Goal: Information Seeking & Learning: Check status

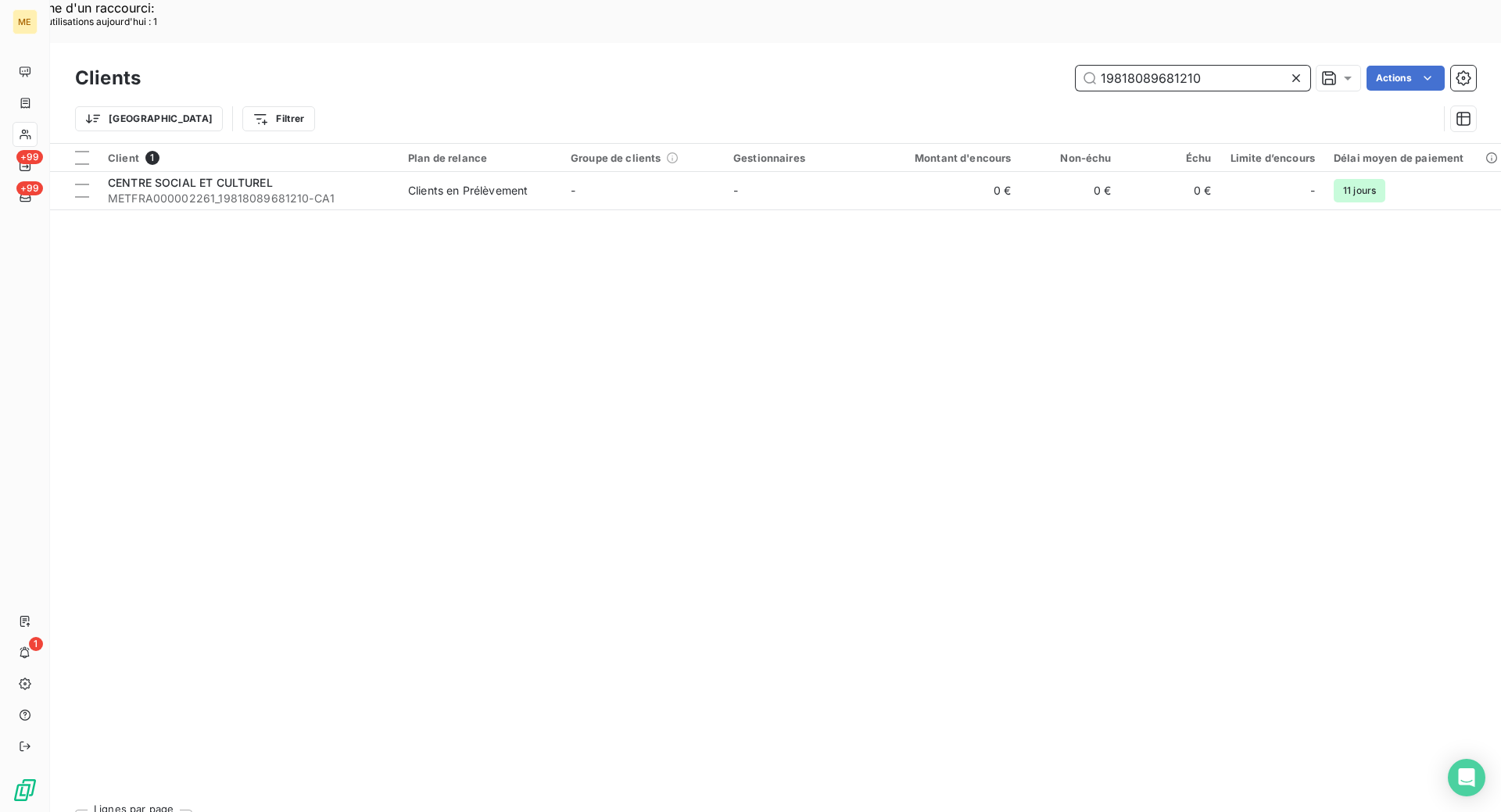
click at [1196, 66] on input "19818089681210" at bounding box center [1193, 78] width 235 height 25
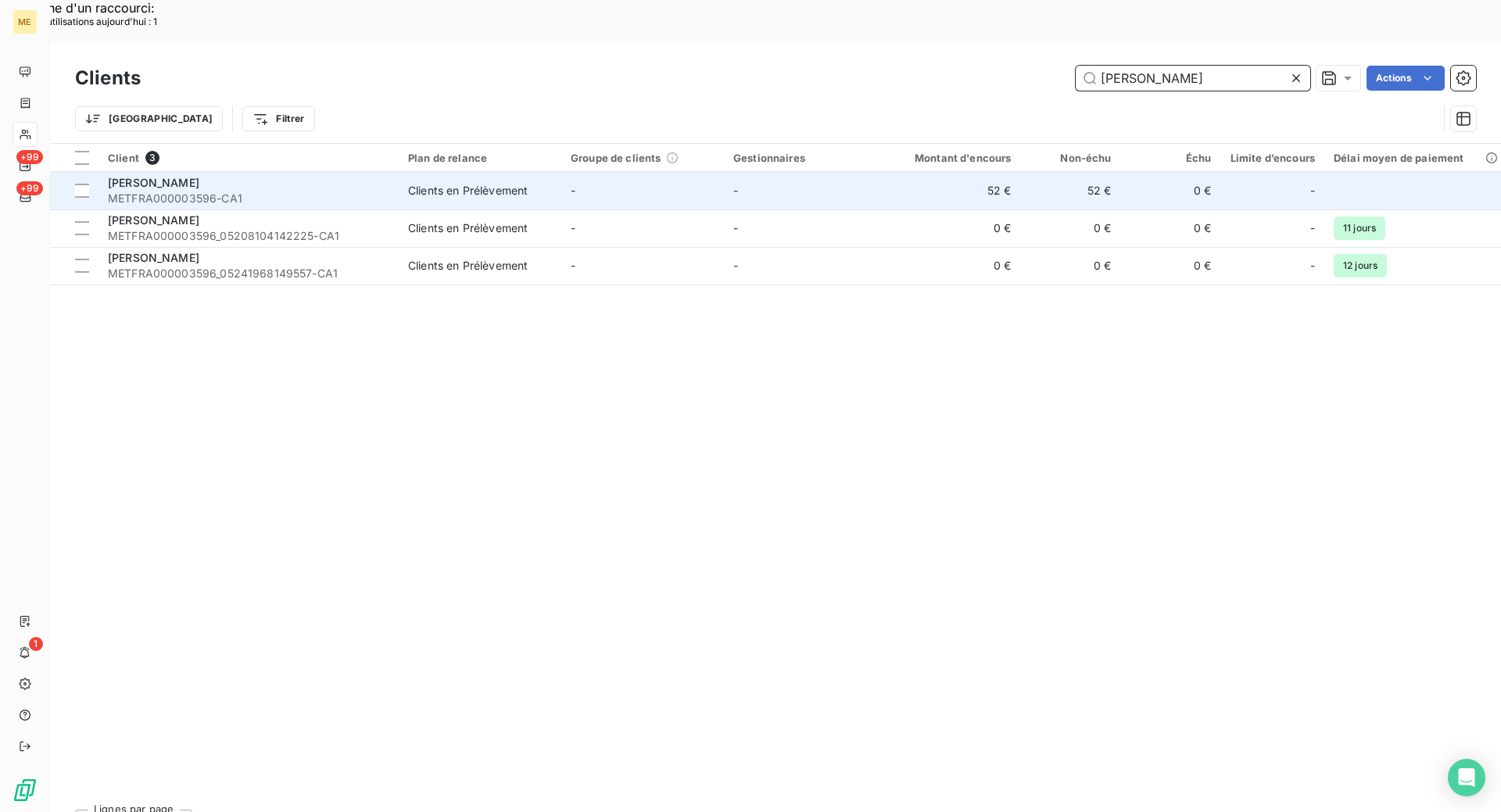
type input "[PERSON_NAME]"
click at [310, 175] on div "[PERSON_NAME]" at bounding box center [248, 182] width 281 height 15
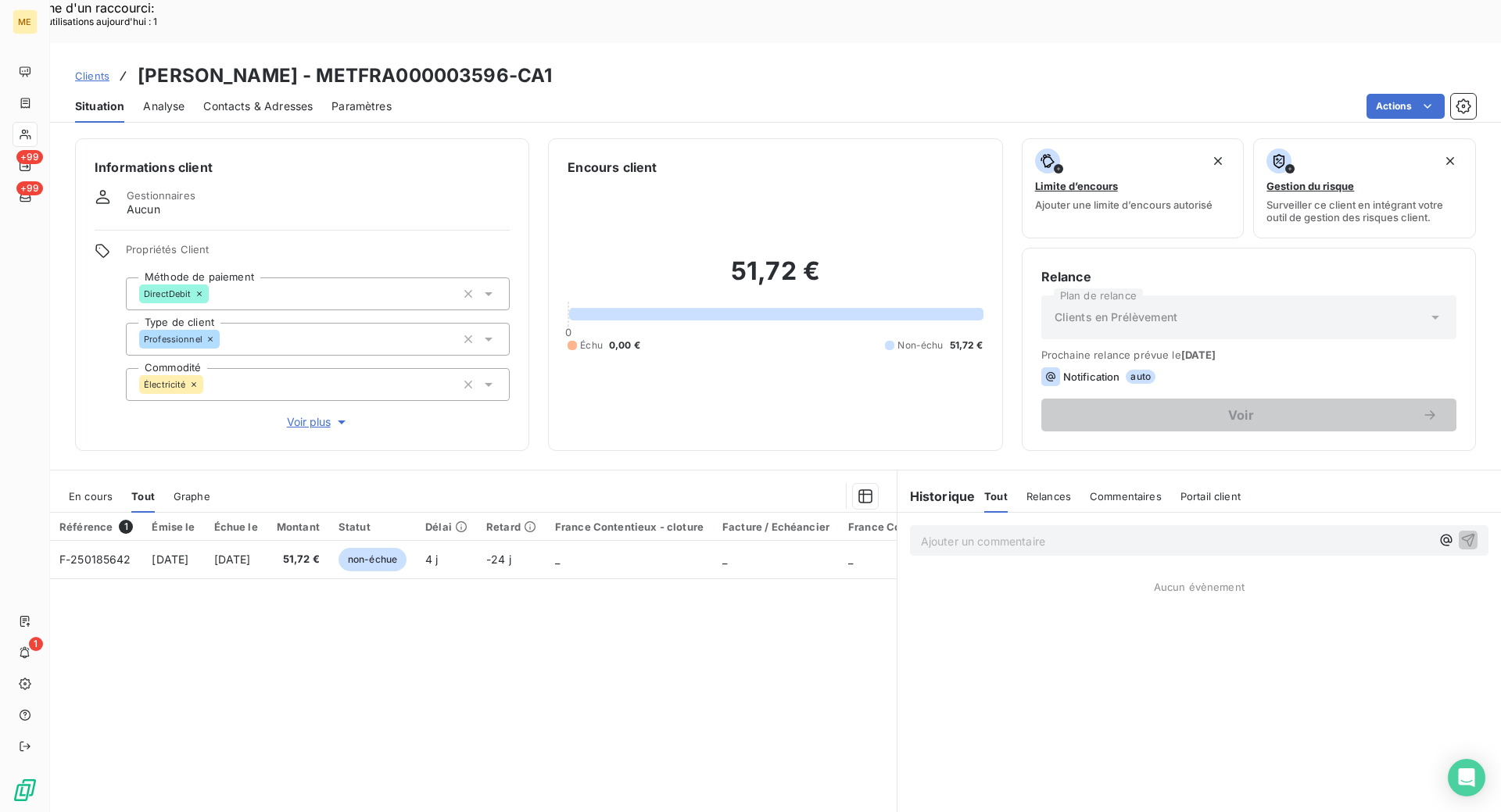
click at [93, 70] on span "Clients" at bounding box center [93, 75] width 35 height 13
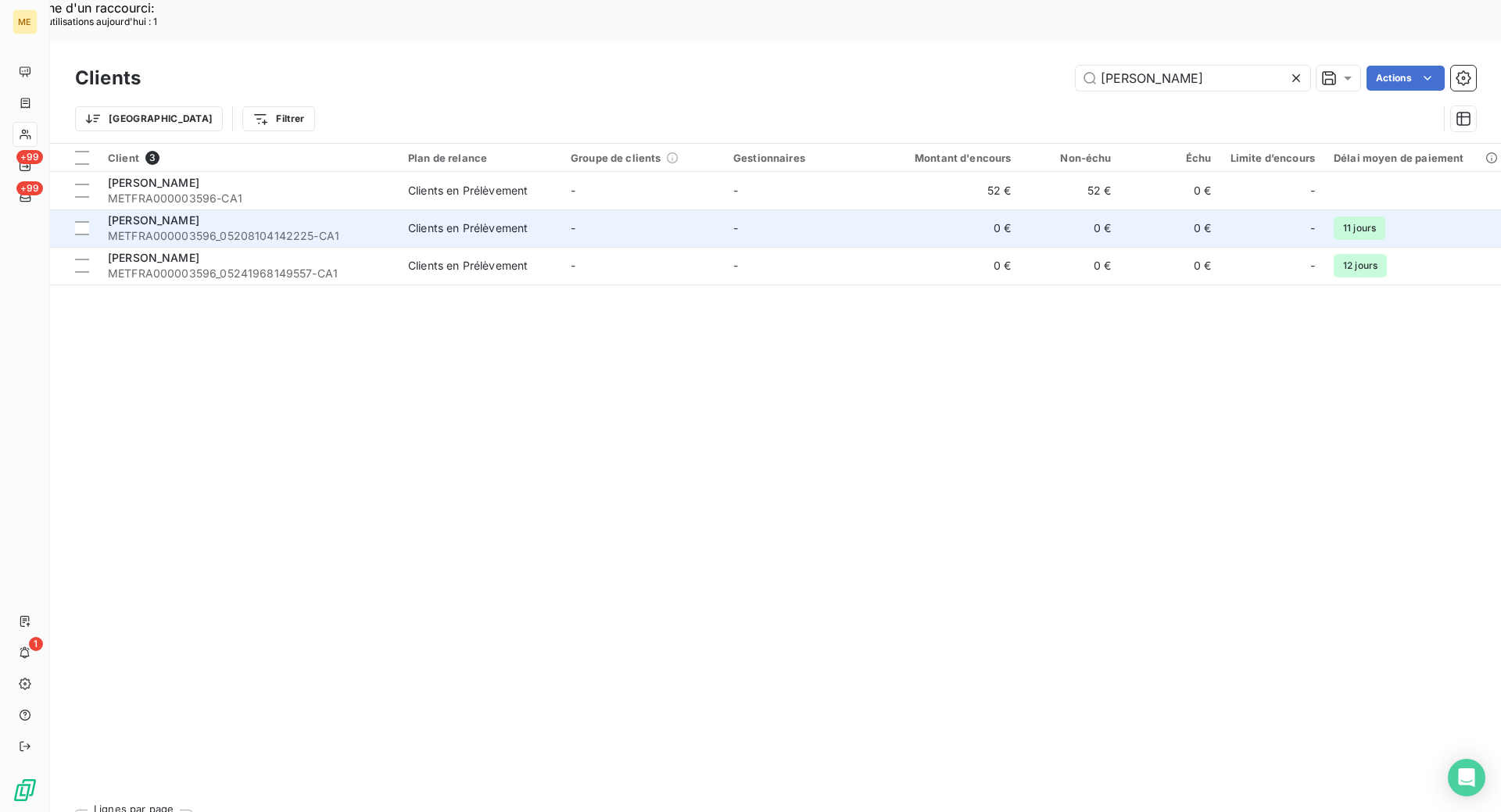
click at [384, 228] on span "METFRA000003596_05208104142225-CA1" at bounding box center [248, 236] width 281 height 15
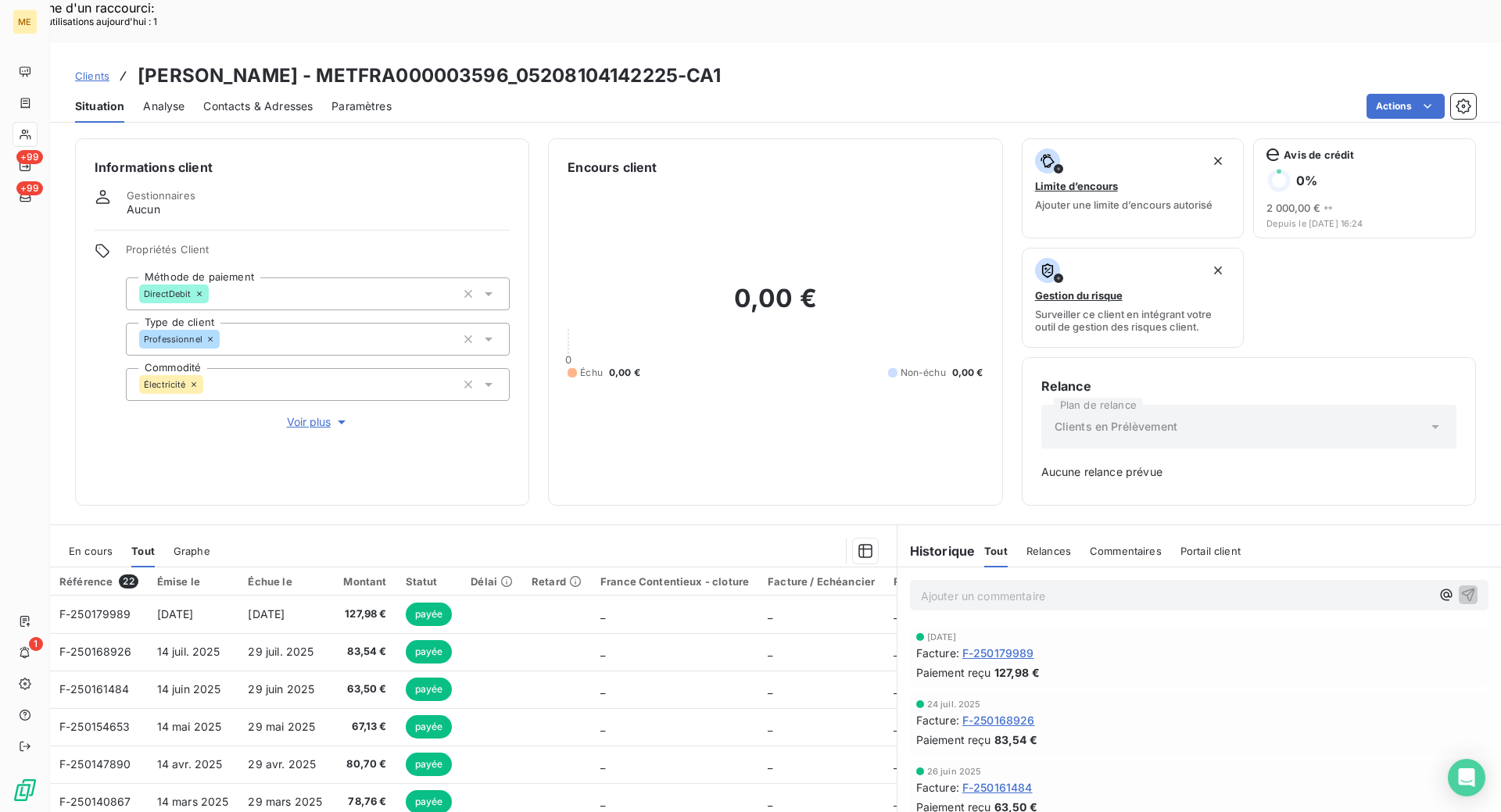
click at [115, 535] on div "En cours Tout Graphe" at bounding box center [473, 551] width 847 height 33
drag, startPoint x: 107, startPoint y: 498, endPoint x: 107, endPoint y: 508, distance: 10.0
click at [107, 535] on div "En cours" at bounding box center [90, 551] width 43 height 33
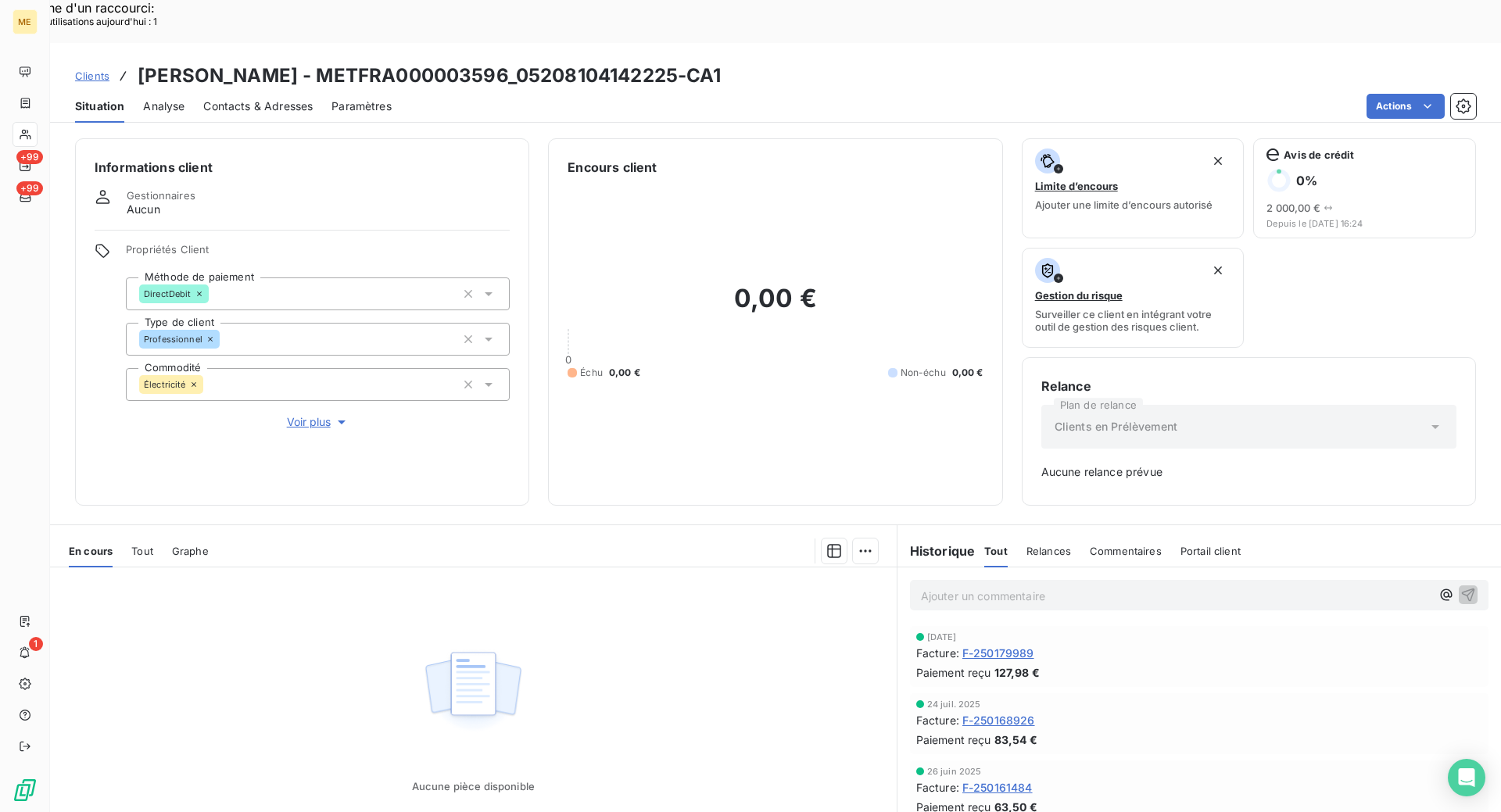
click at [77, 70] on span "Clients" at bounding box center [93, 75] width 35 height 13
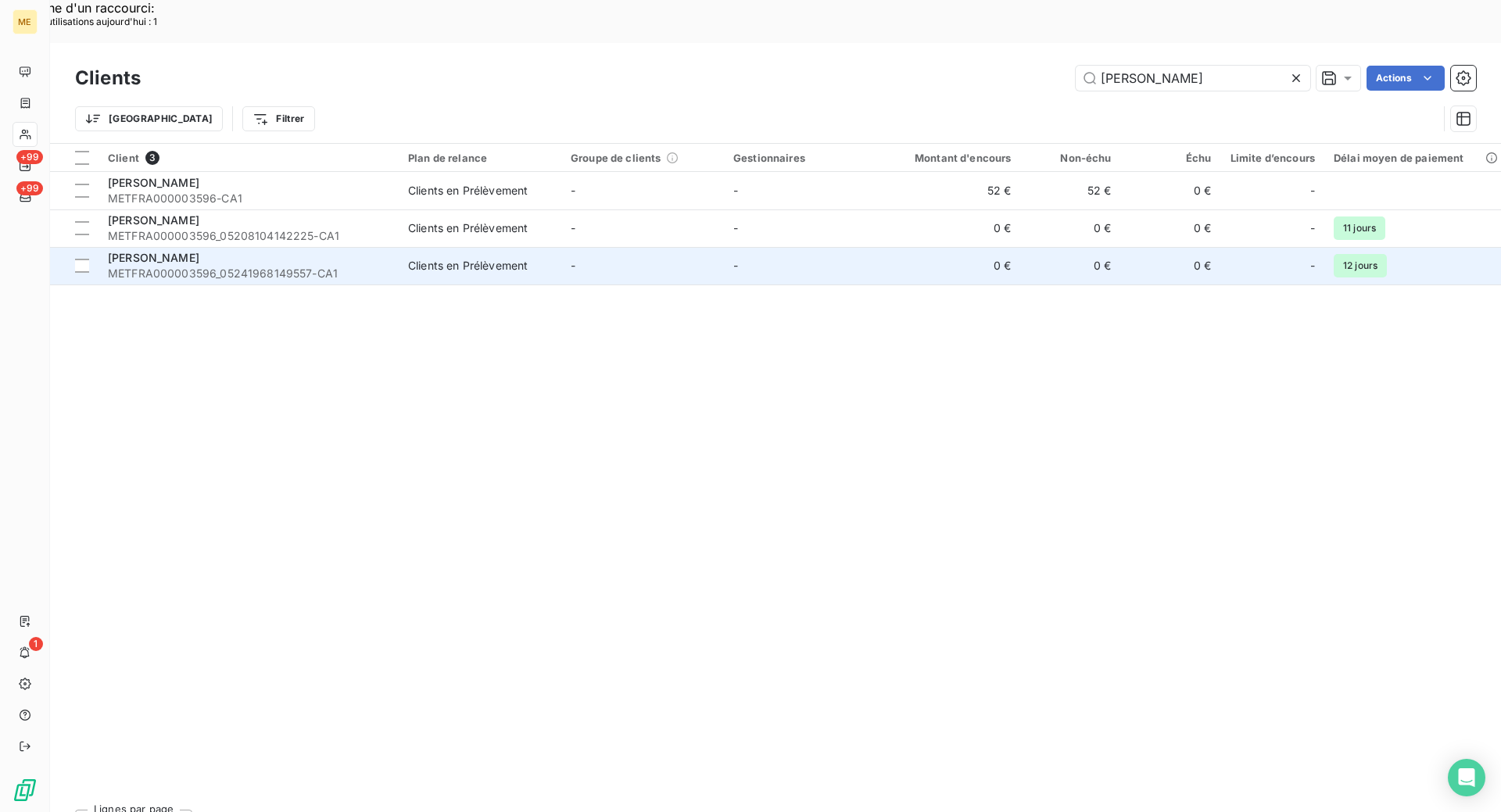
click at [221, 266] on span "METFRA000003596_05241968149557-CA1" at bounding box center [248, 273] width 281 height 15
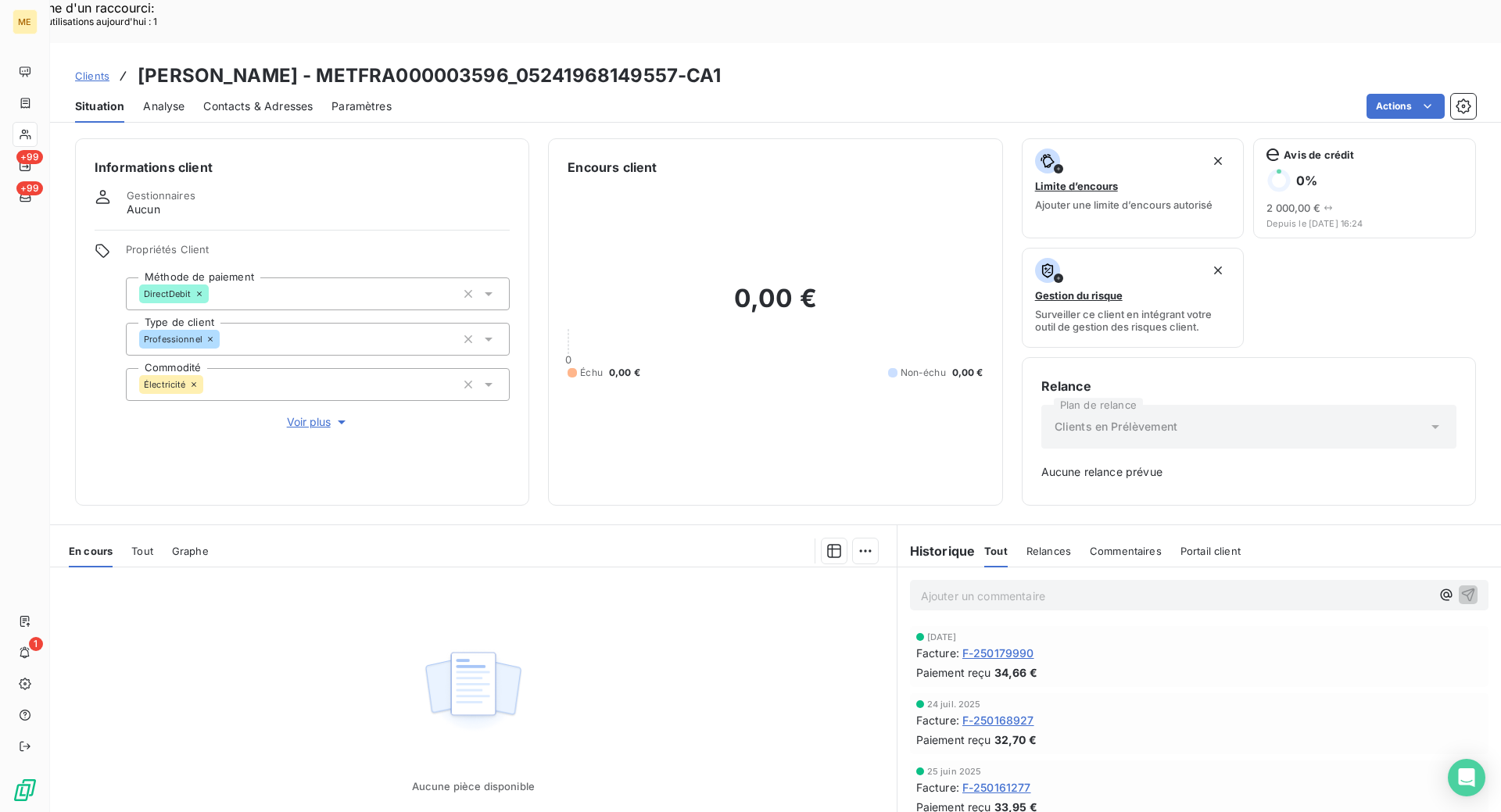
click at [88, 68] on link "Clients" at bounding box center [93, 75] width 35 height 15
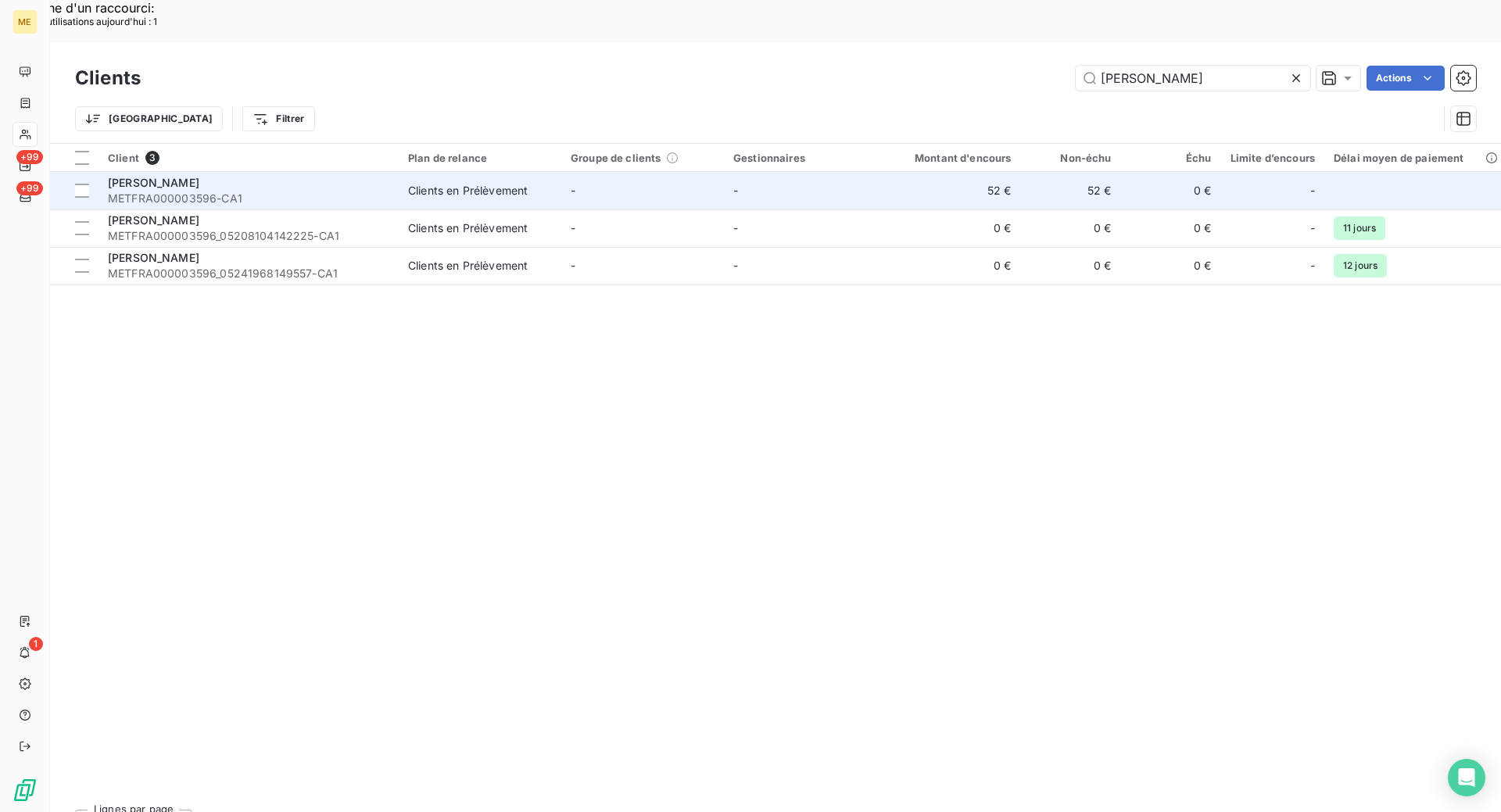
click at [173, 190] on span "METFRA000003596-CA1" at bounding box center [248, 198] width 281 height 15
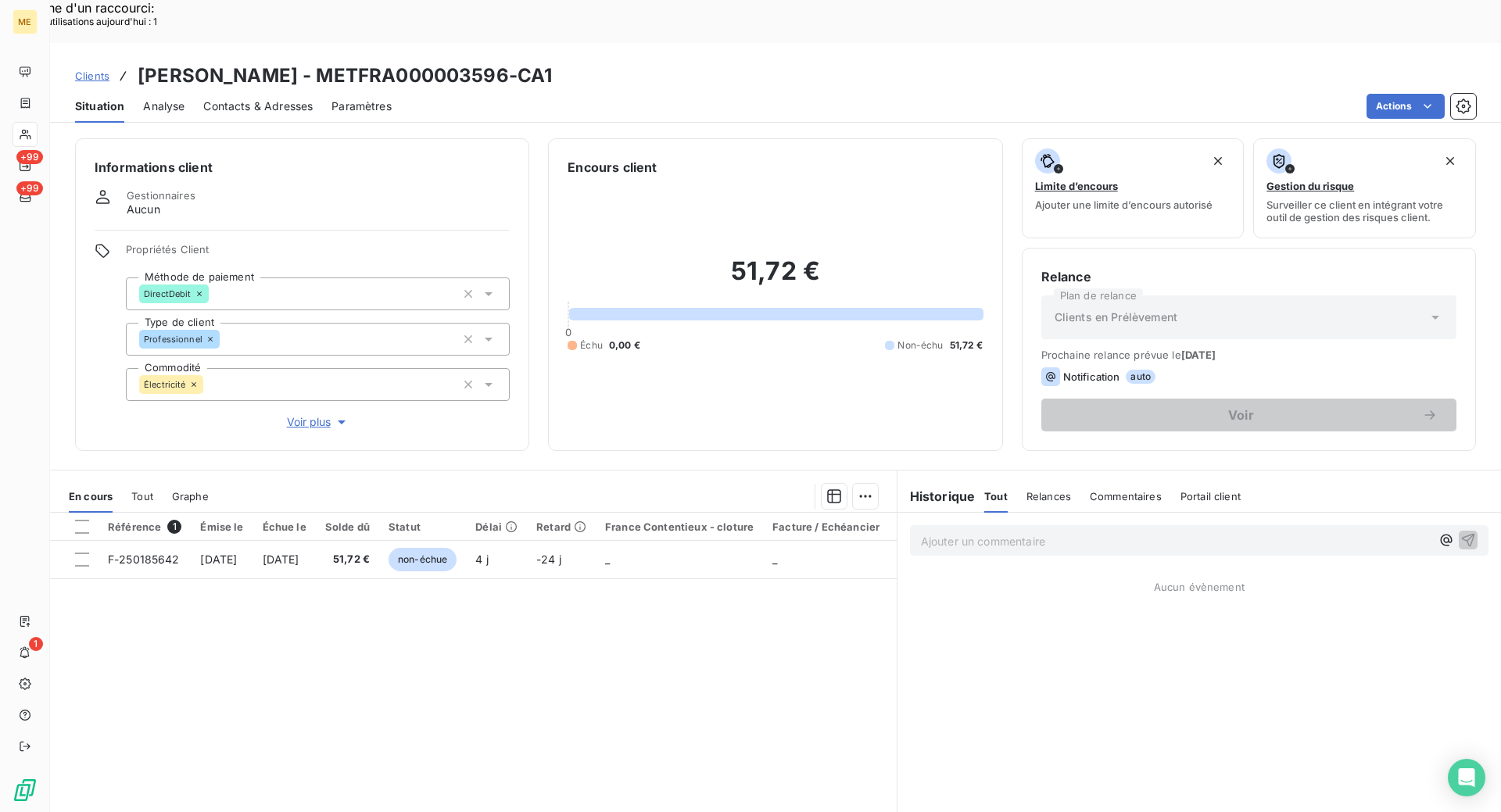
drag, startPoint x: 81, startPoint y: 34, endPoint x: 268, endPoint y: 49, distance: 187.6
click at [81, 70] on span "Clients" at bounding box center [93, 75] width 35 height 13
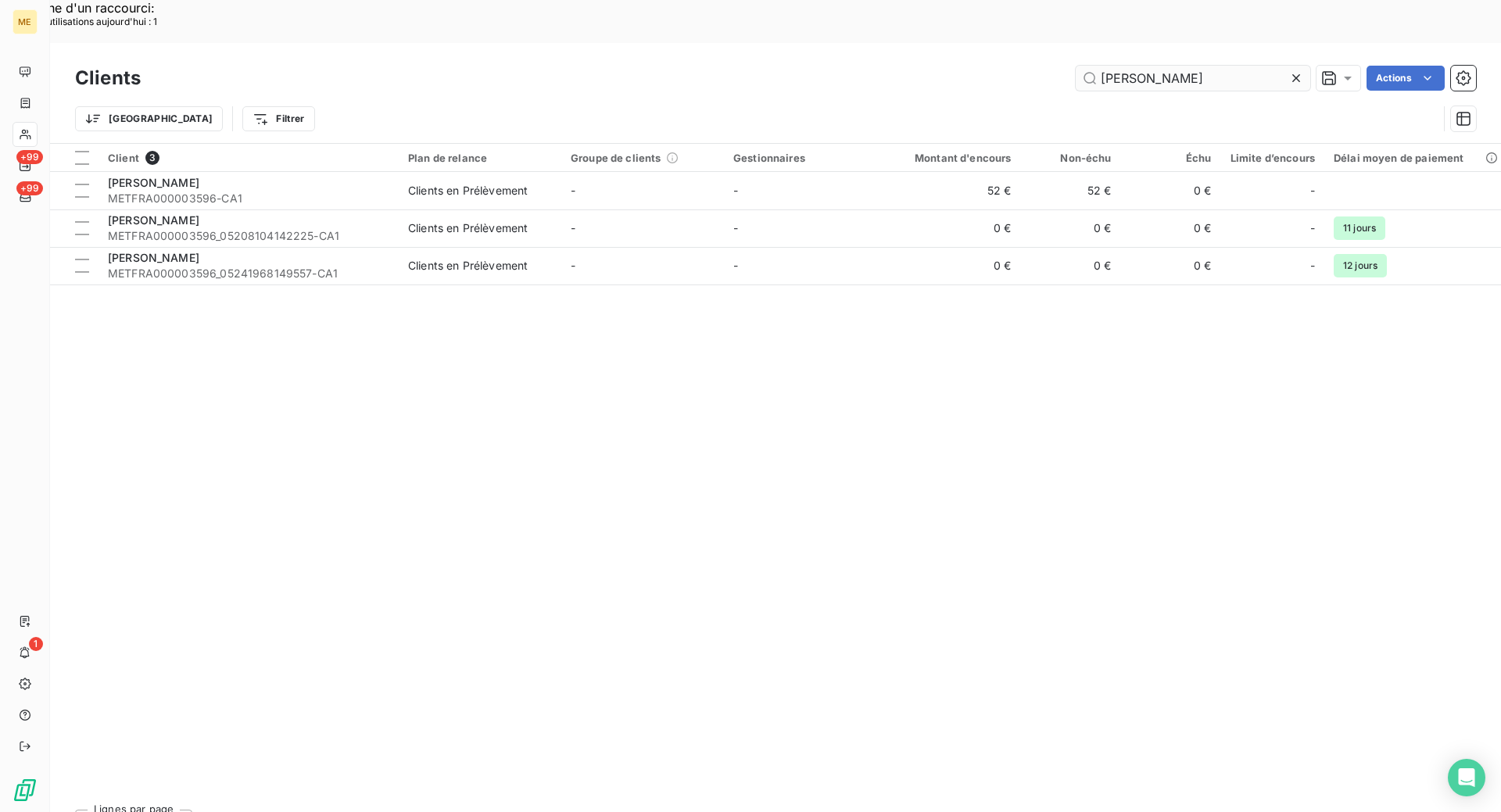
click at [1114, 66] on input "[PERSON_NAME]" at bounding box center [1193, 78] width 235 height 25
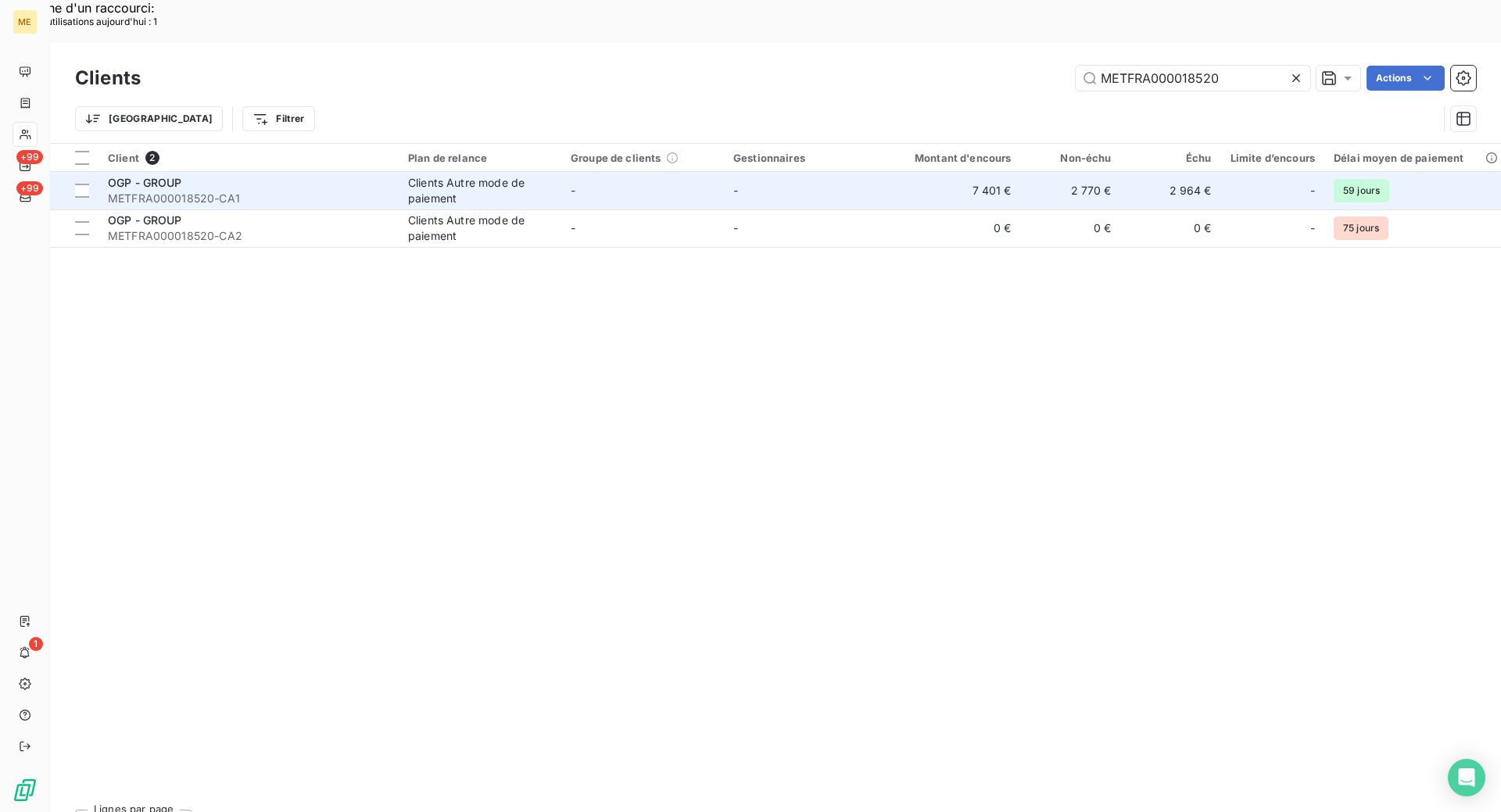
type input "METFRA000018520"
click at [322, 190] on span "METFRA000018520-CA1" at bounding box center [248, 198] width 281 height 15
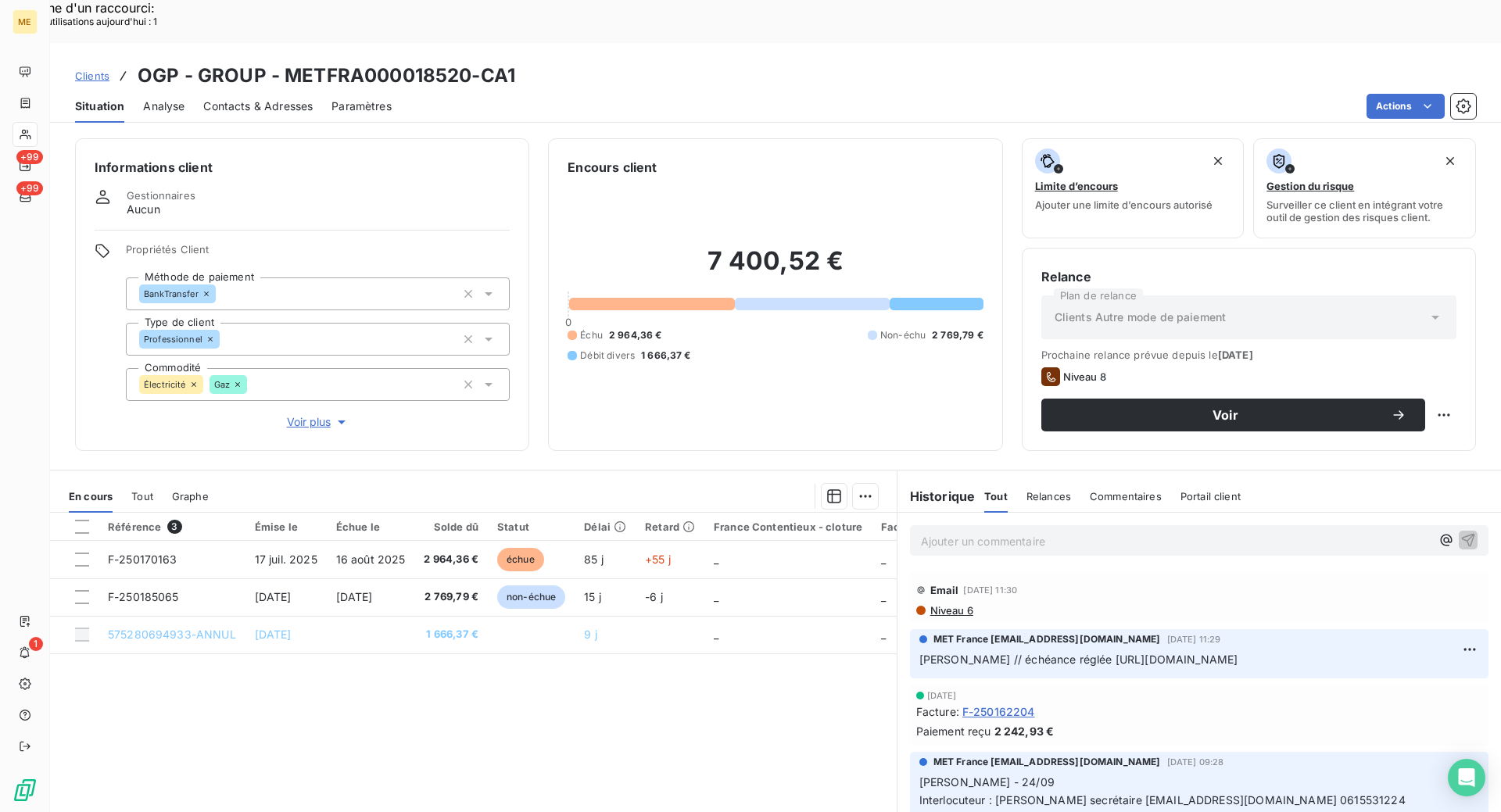
click at [646, 662] on div "Référence 3 Émise le Échue le Solde dû Statut Délai Retard France Contentieux -…" at bounding box center [473, 663] width 847 height 301
click at [280, 98] on span "Contacts & Adresses" at bounding box center [257, 106] width 109 height 15
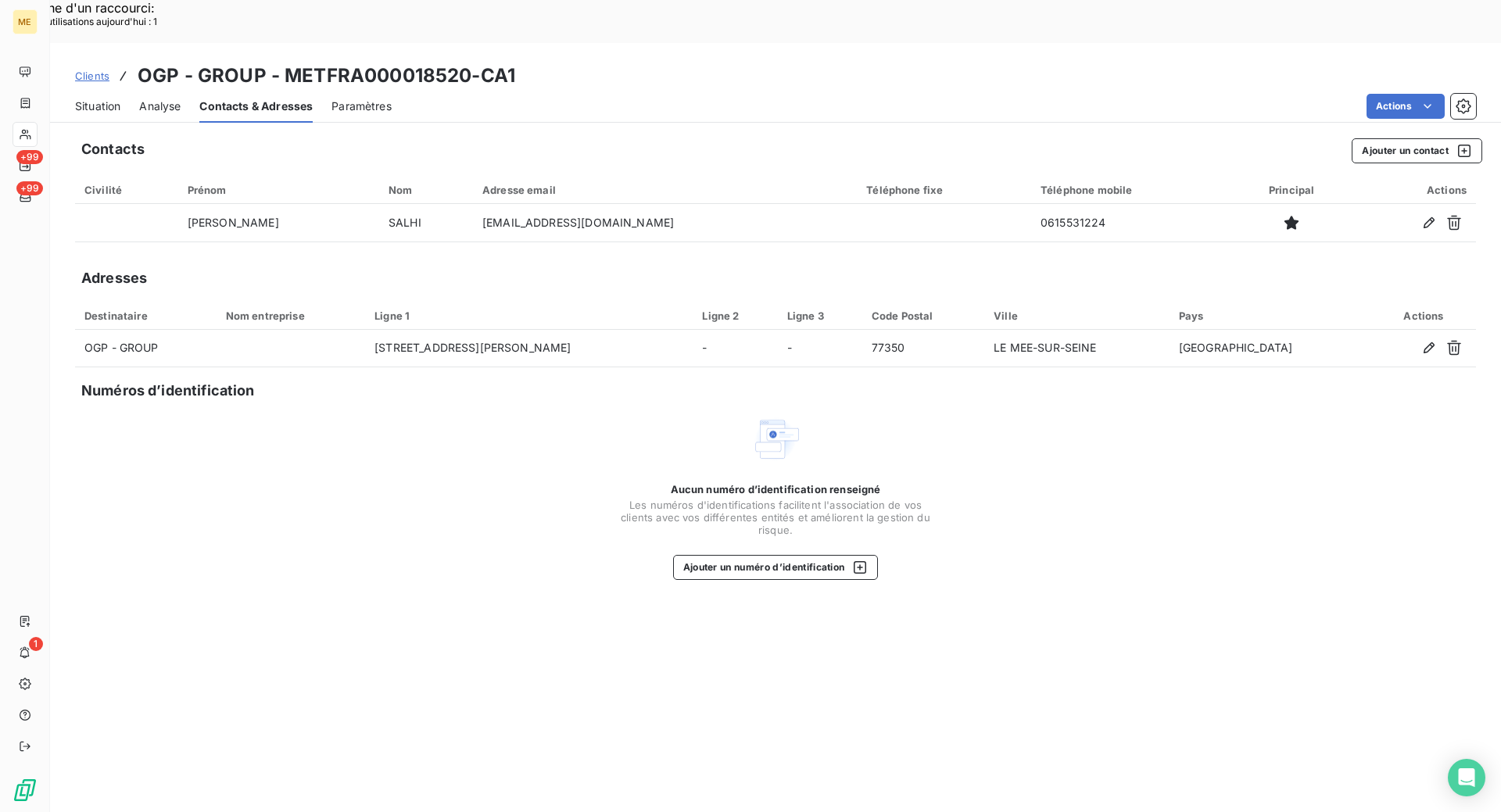
click at [90, 98] on span "Situation" at bounding box center [98, 106] width 45 height 15
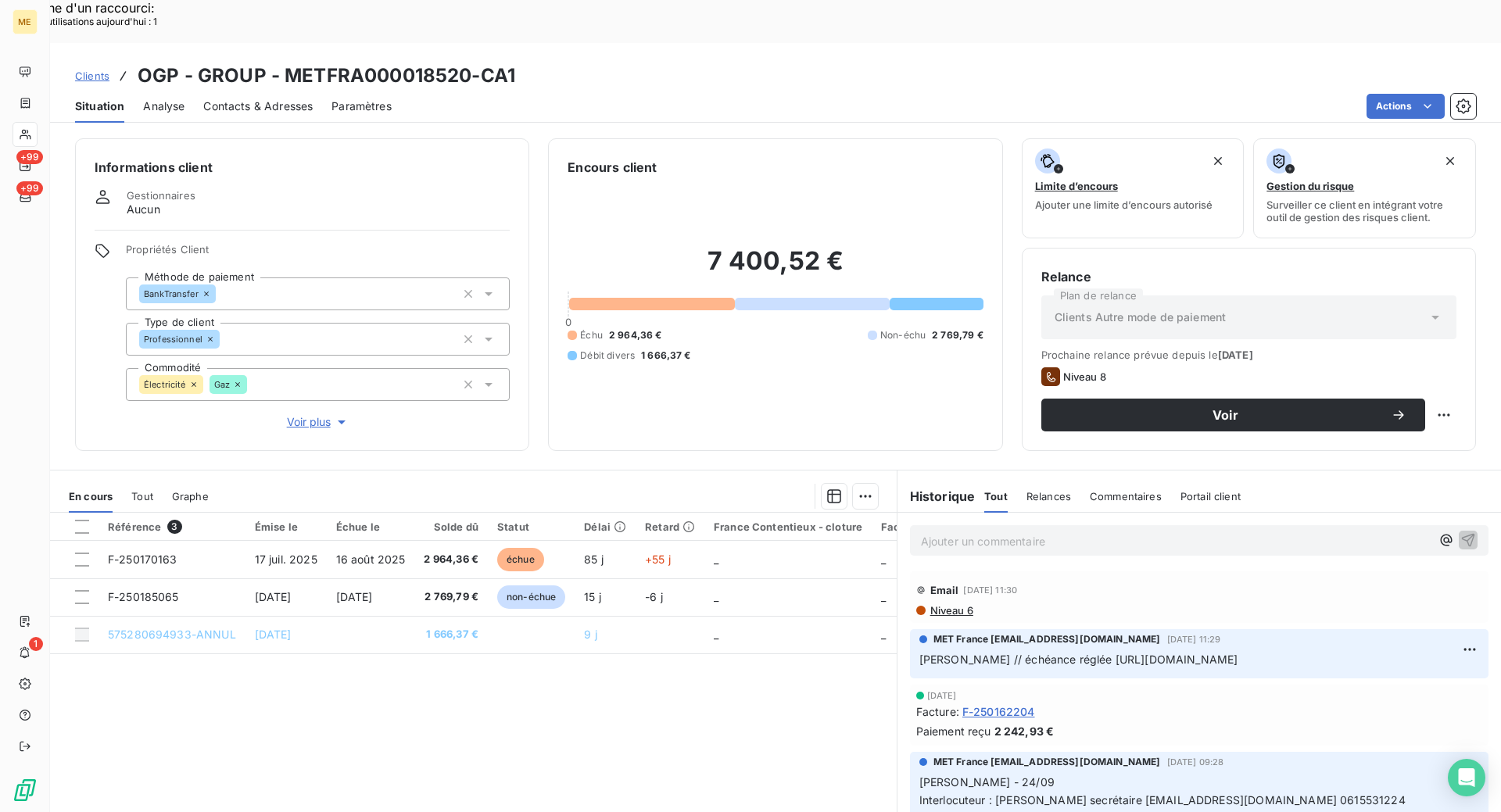
click at [541, 406] on div "Informations client Gestionnaires Aucun Propriétés Client Méthode de paiement B…" at bounding box center [776, 294] width 1451 height 313
click at [103, 70] on span "Clients" at bounding box center [93, 75] width 35 height 13
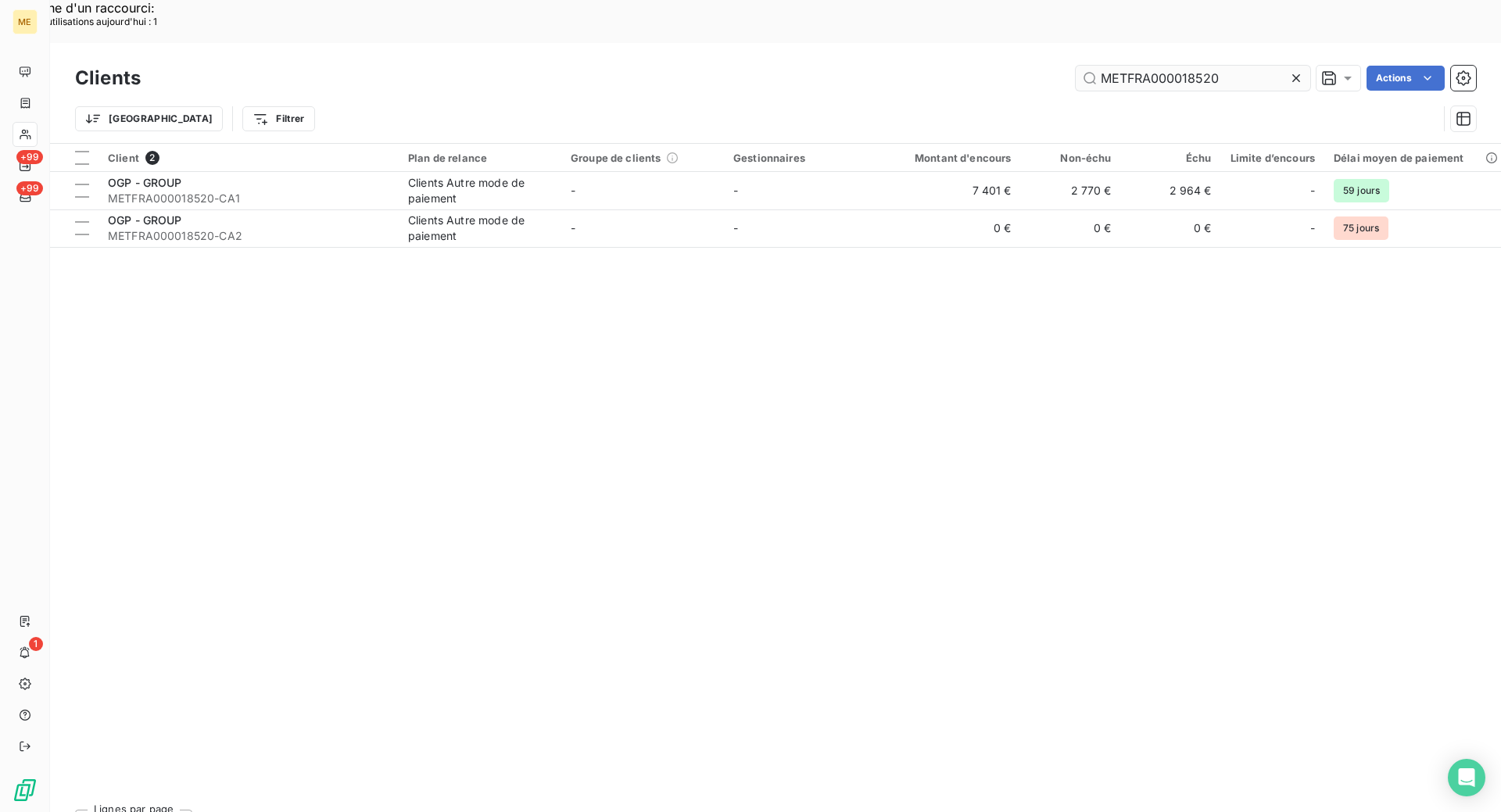
click at [1119, 66] on input "METFRA000018520" at bounding box center [1193, 78] width 235 height 25
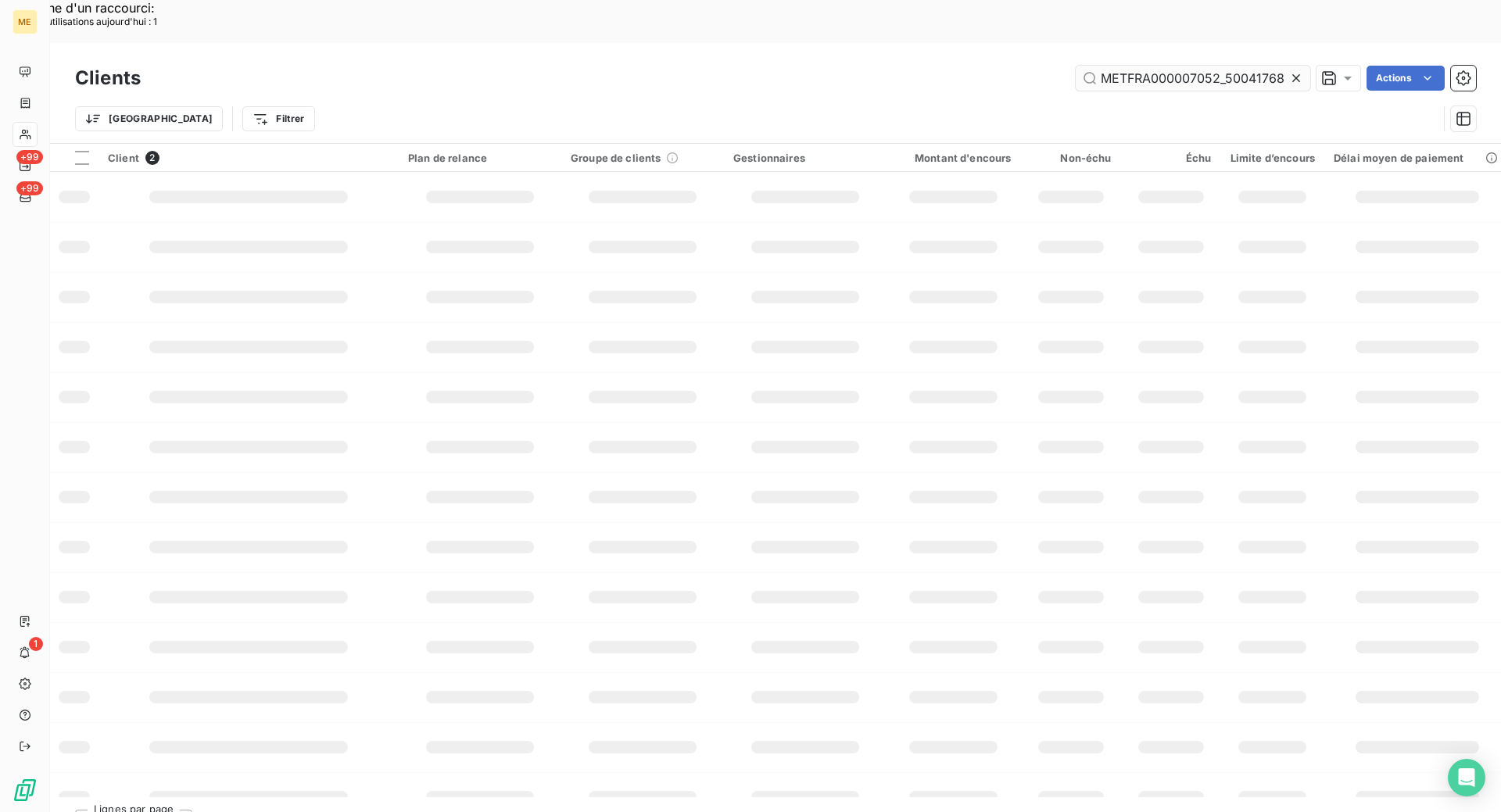
scroll to position [0, 45]
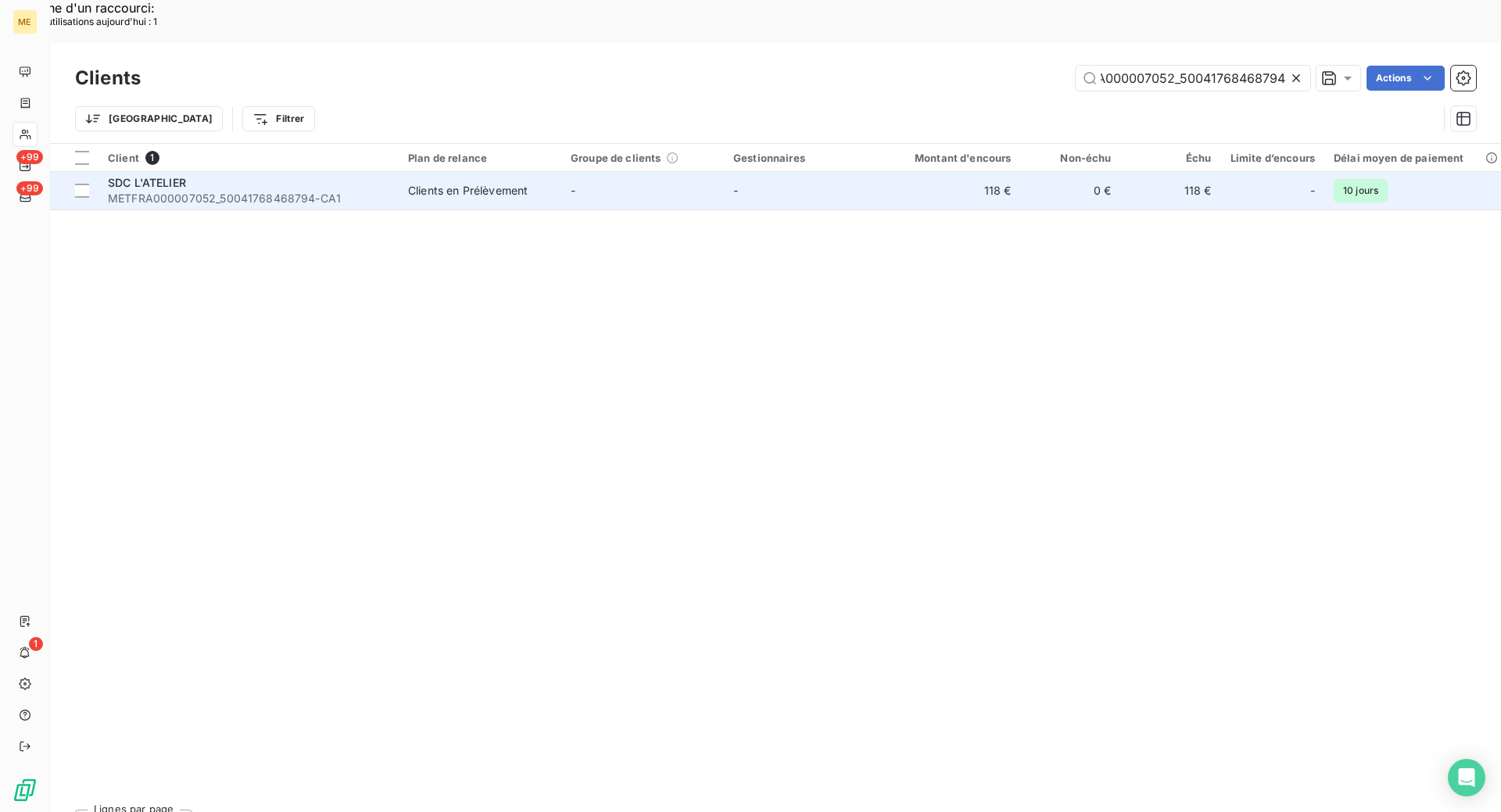
type input "METFRA000007052_50041768468794"
click at [387, 175] on div "SDC L'ATELIER" at bounding box center [248, 182] width 281 height 15
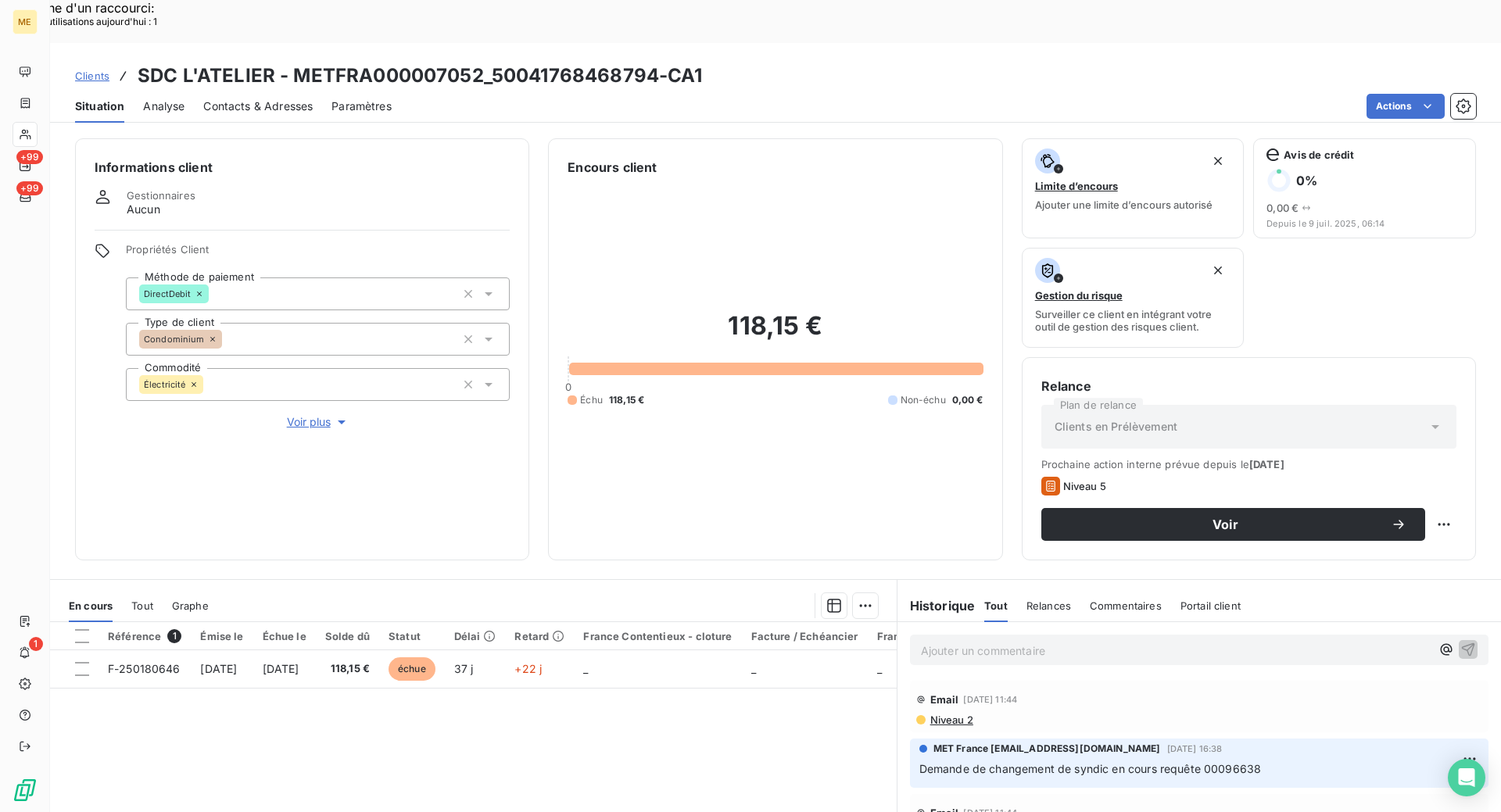
click at [629, 715] on div "Référence 1 Émise le Échue le Solde dû Statut Délai Retard France Contentieux -…" at bounding box center [473, 772] width 847 height 301
drag, startPoint x: 656, startPoint y: 35, endPoint x: 493, endPoint y: 31, distance: 163.0
click at [493, 62] on h3 "SDC L'ATELIER - METFRA000007052_50041768468794-CA1" at bounding box center [419, 75] width 565 height 28
drag, startPoint x: 638, startPoint y: 699, endPoint x: 245, endPoint y: 247, distance: 599.0
click at [638, 696] on div "Référence 1 Émise le Échue le Solde dû Statut Délai Retard France Contentieux -…" at bounding box center [473, 772] width 847 height 301
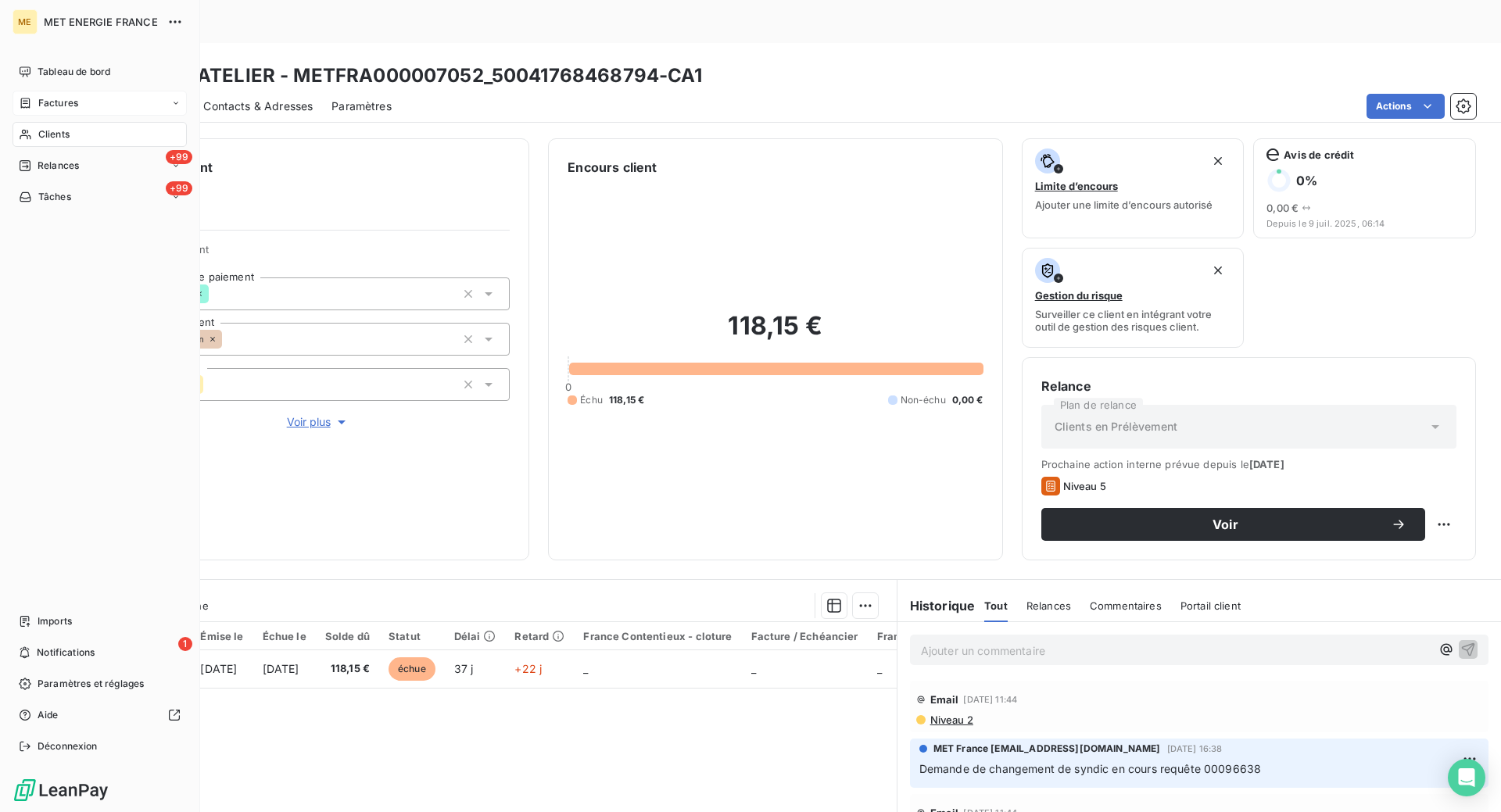
click at [26, 100] on icon at bounding box center [25, 102] width 14 height 13
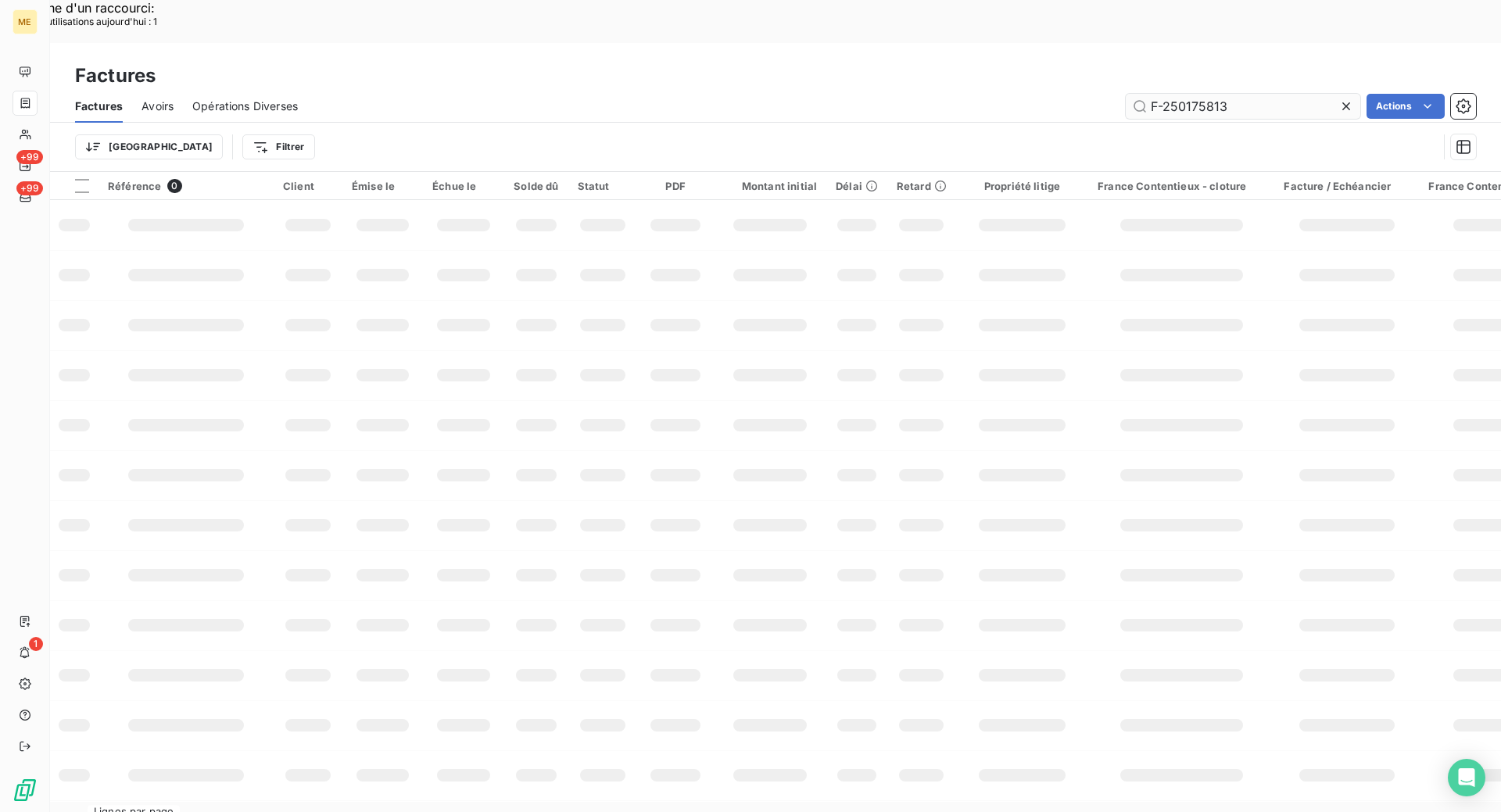
drag, startPoint x: 1239, startPoint y: 68, endPoint x: 1140, endPoint y: 64, distance: 99.1
click at [1140, 94] on input "F-250175813" at bounding box center [1242, 106] width 235 height 25
type input "F-250177754"
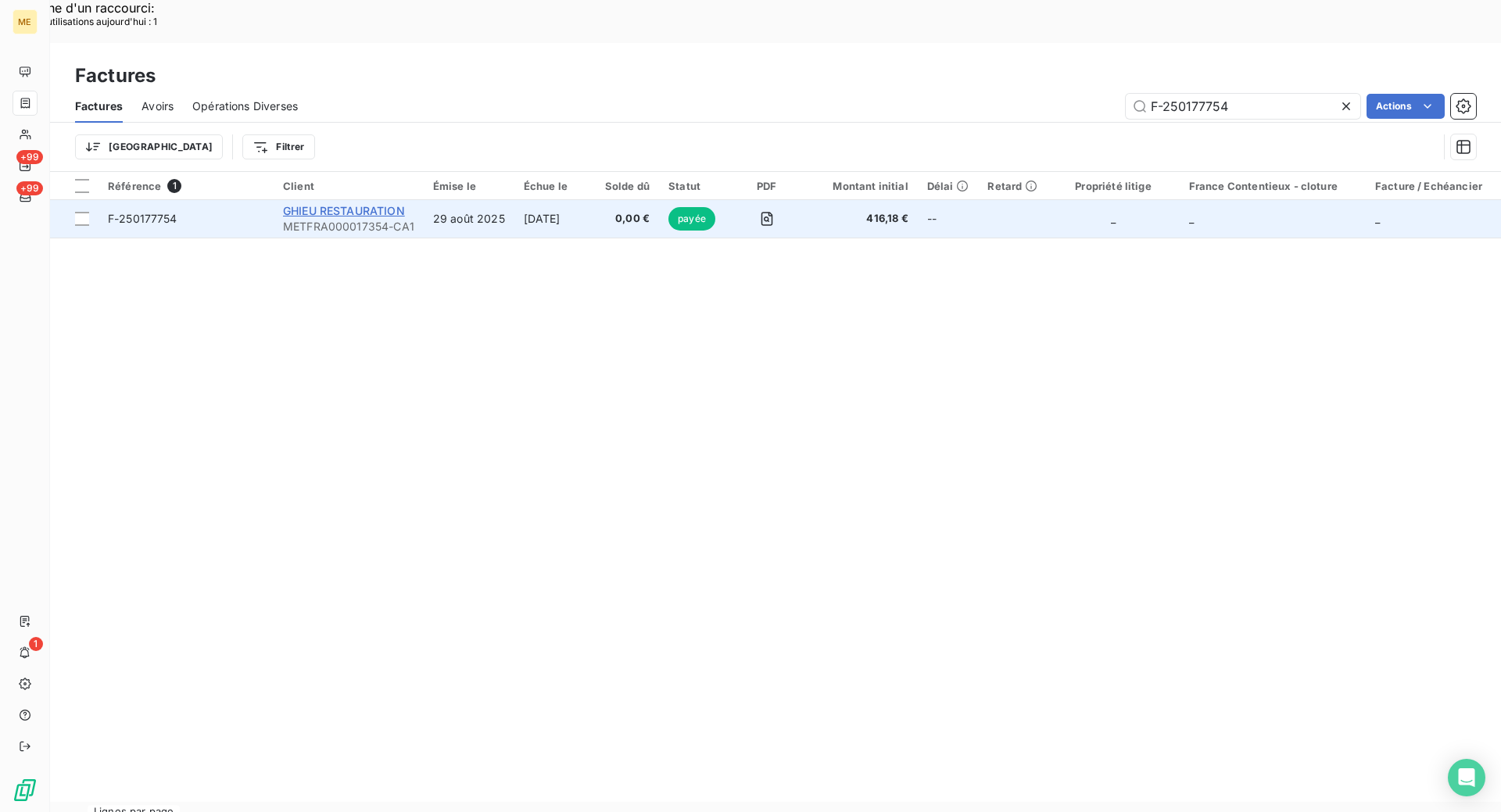
click at [355, 204] on span "GHIEU RESTAURATION" at bounding box center [344, 210] width 122 height 14
